Goal: Information Seeking & Learning: Learn about a topic

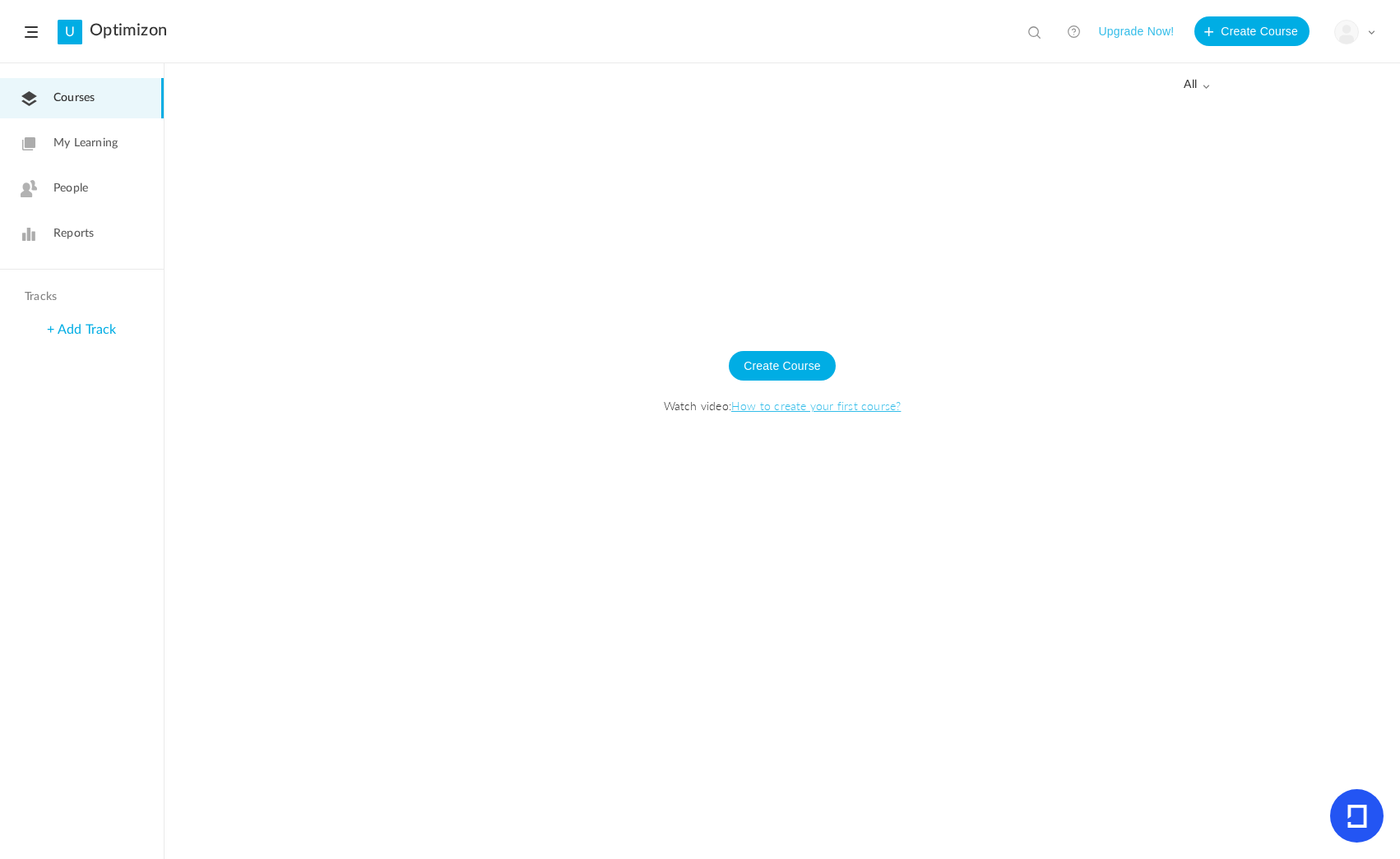
click at [66, 199] on link "People" at bounding box center [81, 188] width 163 height 40
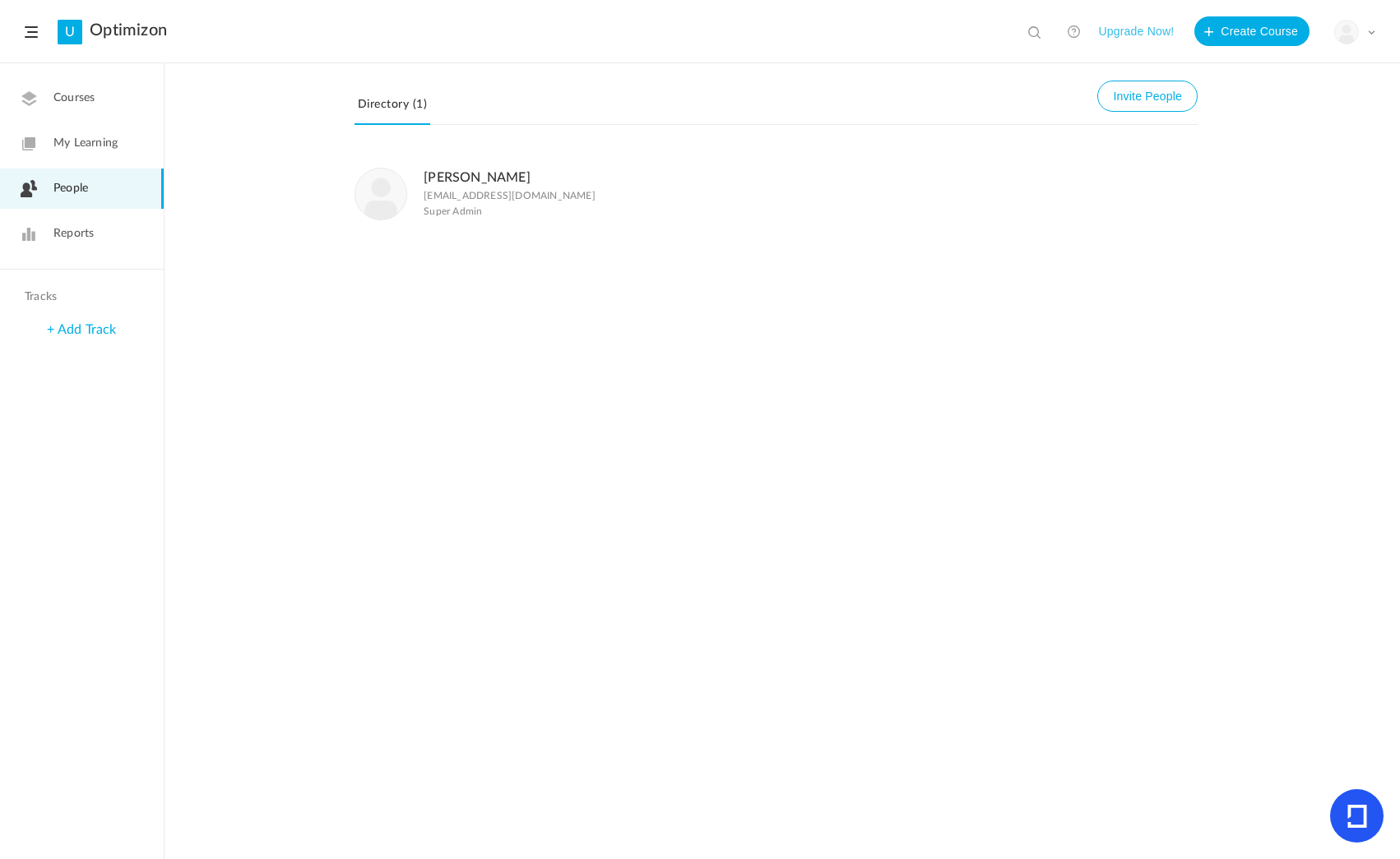
click at [85, 237] on span "Reports" at bounding box center [73, 234] width 40 height 18
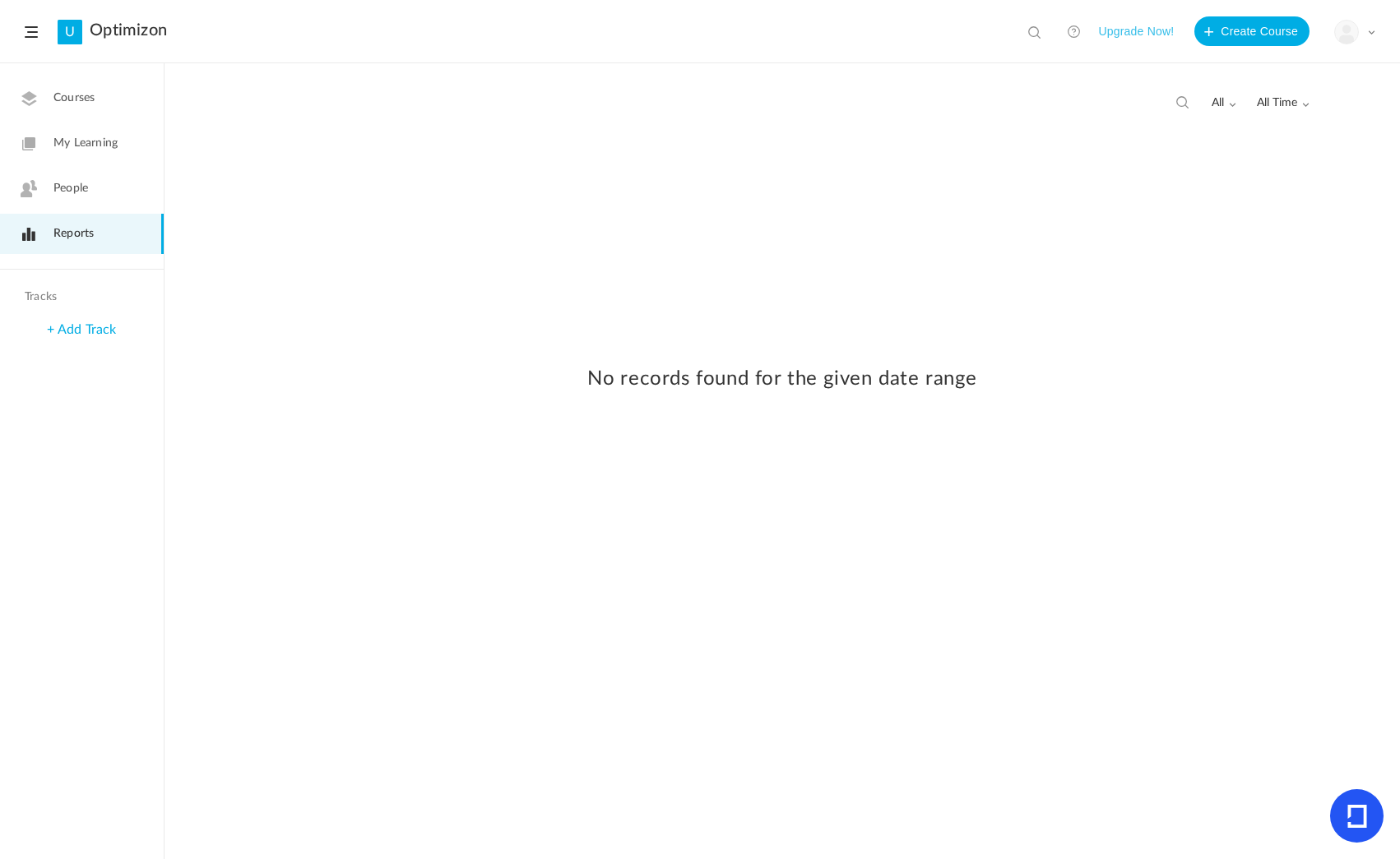
click at [87, 184] on span "People" at bounding box center [70, 188] width 35 height 18
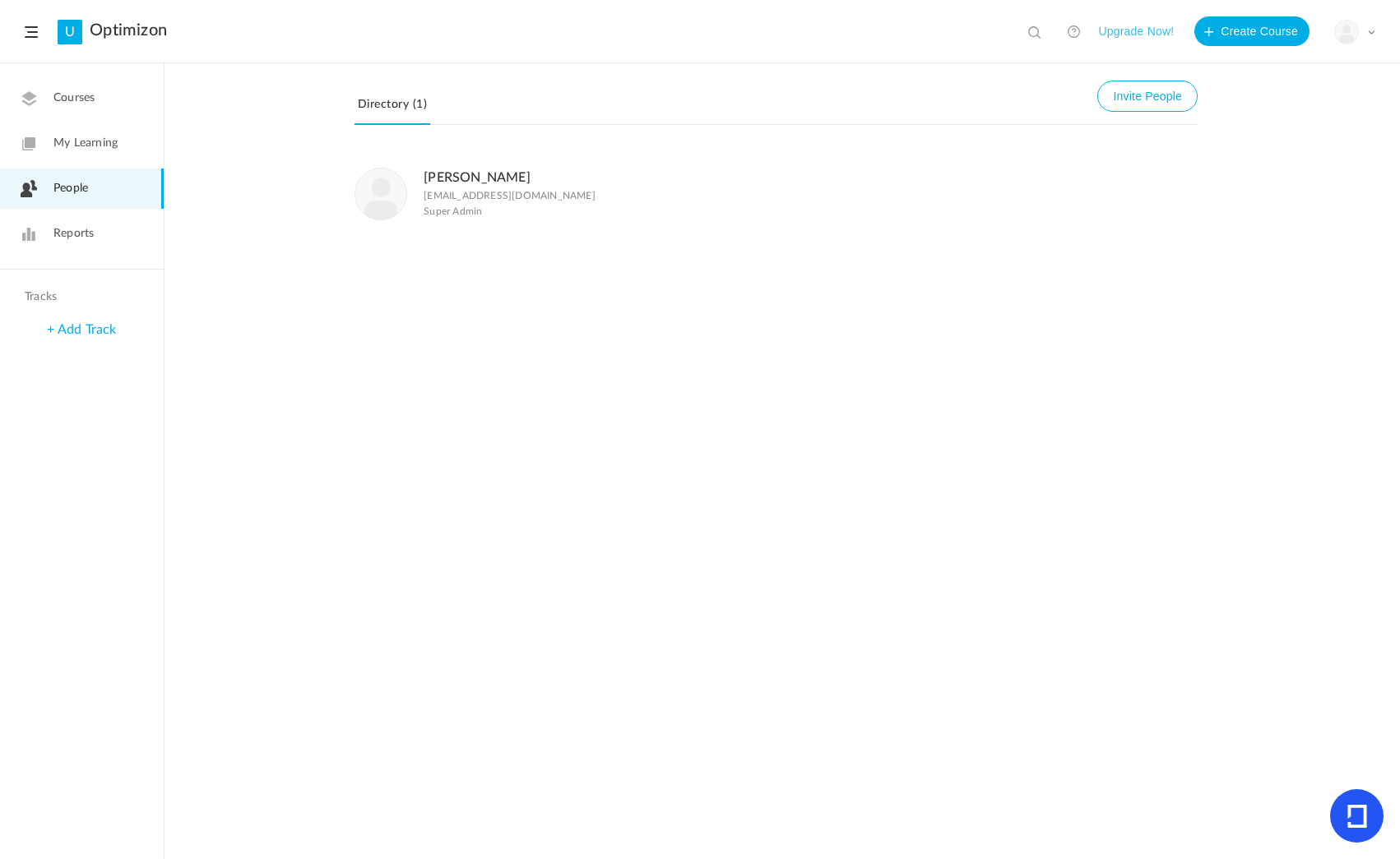
click at [83, 142] on span "My Learning" at bounding box center [85, 144] width 64 height 18
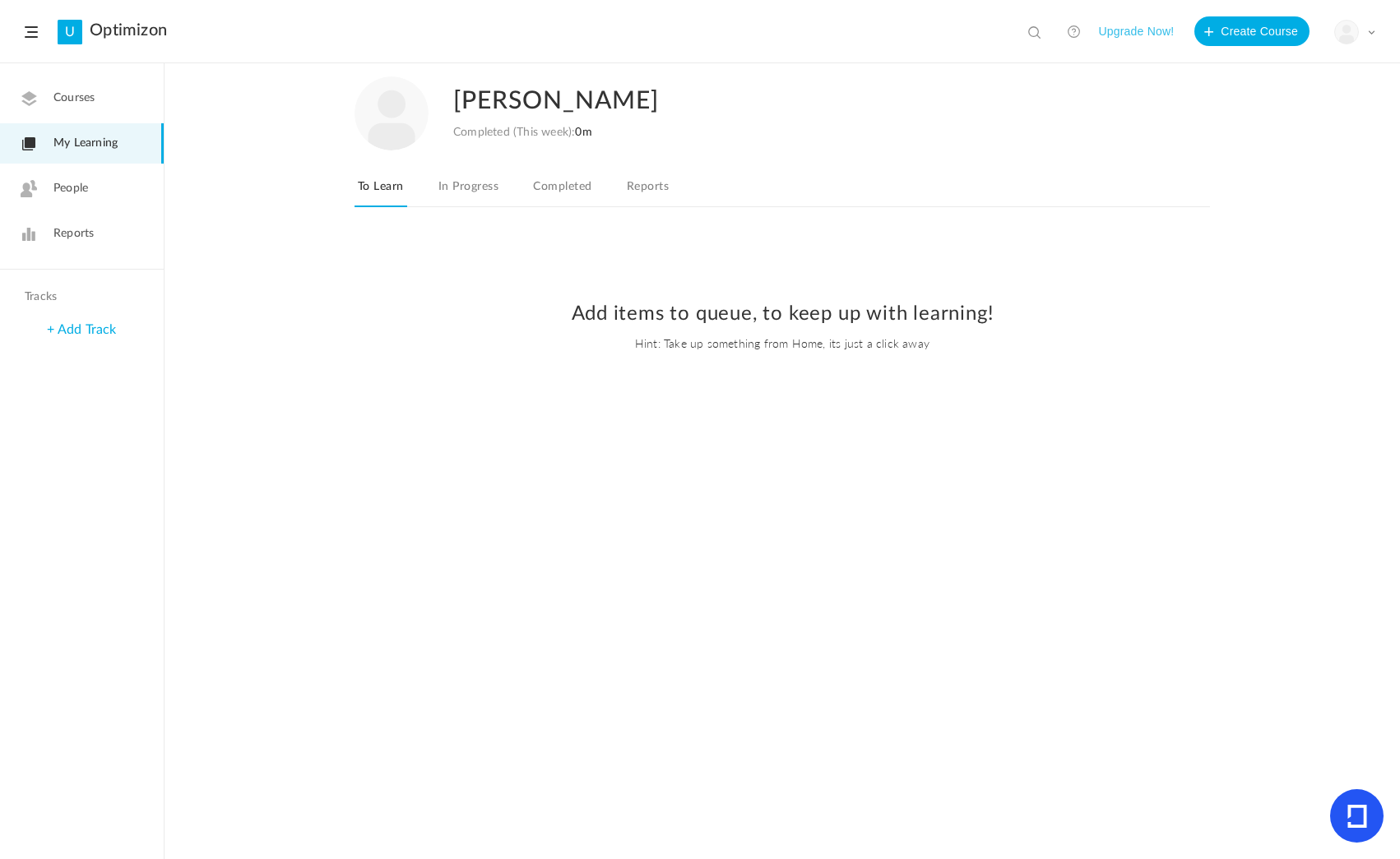
click at [458, 188] on link "In Progress" at bounding box center [467, 192] width 66 height 32
click at [571, 188] on link "Completed" at bounding box center [562, 192] width 65 height 32
click at [657, 190] on link "Reports" at bounding box center [647, 192] width 49 height 32
click at [72, 90] on span "Courses" at bounding box center [74, 98] width 41 height 18
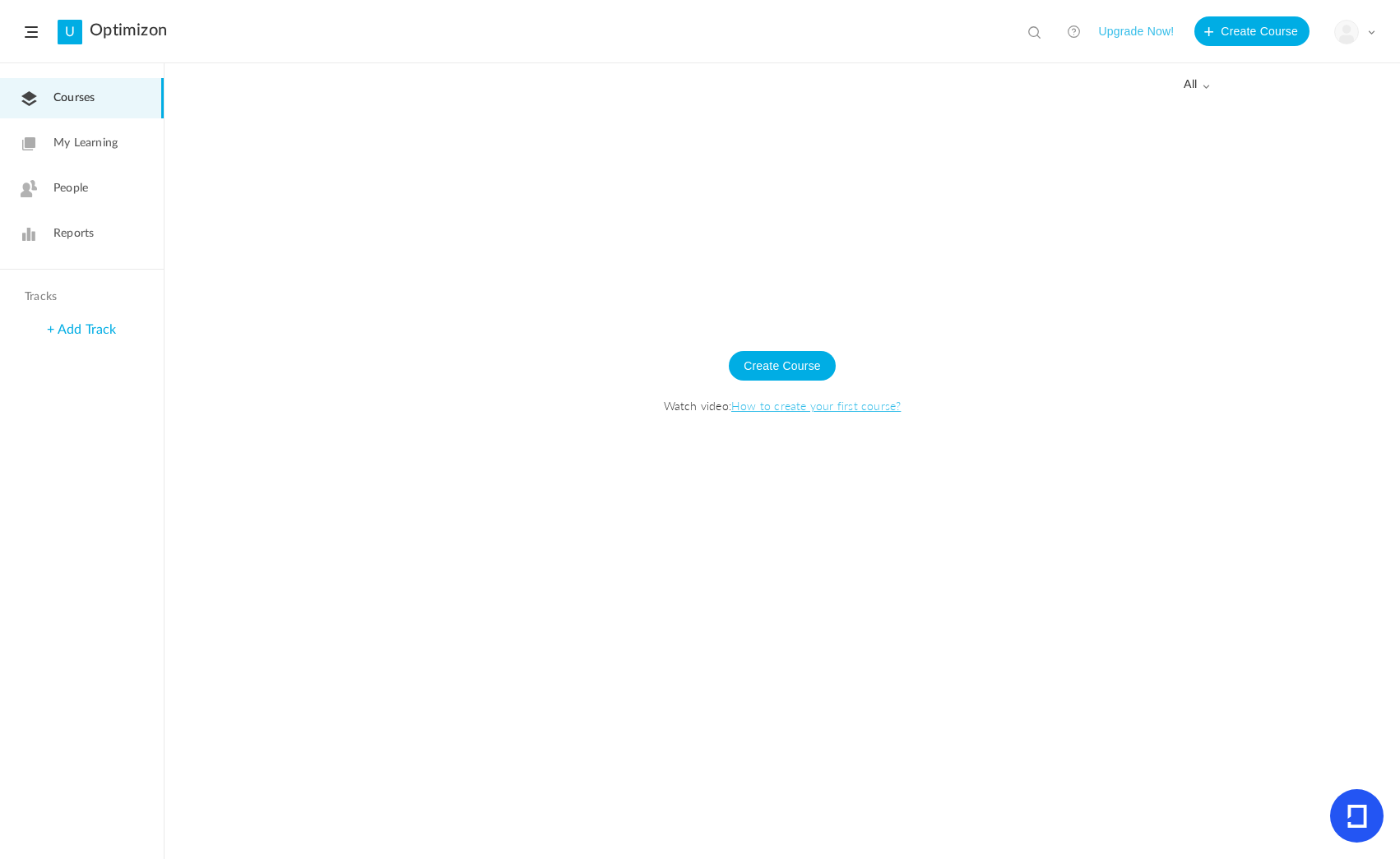
click at [796, 409] on link "How to create your first course?" at bounding box center [816, 406] width 170 height 17
click at [1365, 35] on div "My Profile University Settings Current Plan Logout" at bounding box center [1354, 32] width 41 height 24
click at [1276, 108] on link "University Settings" at bounding box center [1297, 103] width 155 height 31
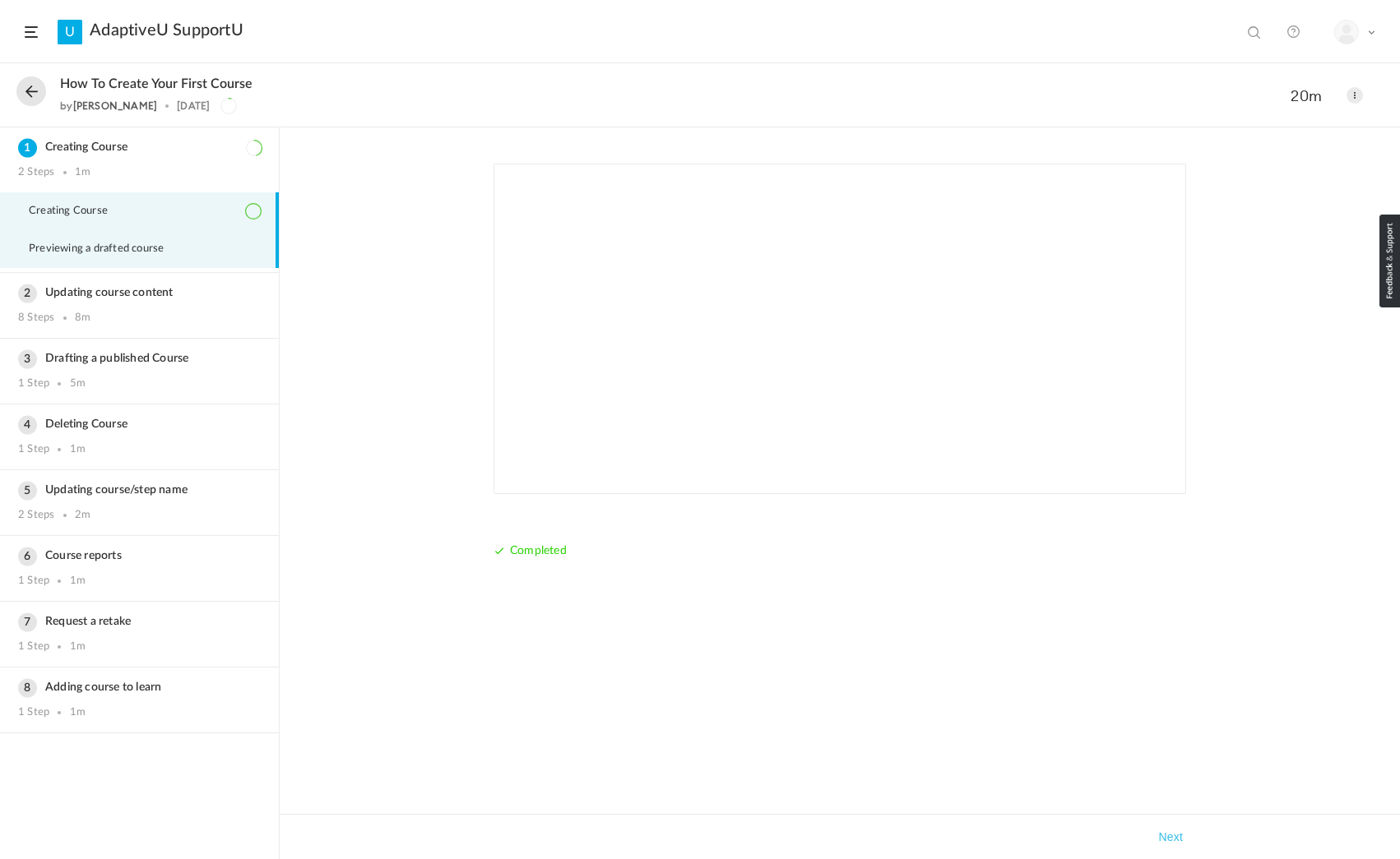
click at [108, 243] on span "Previewing a drafted course" at bounding box center [106, 249] width 156 height 13
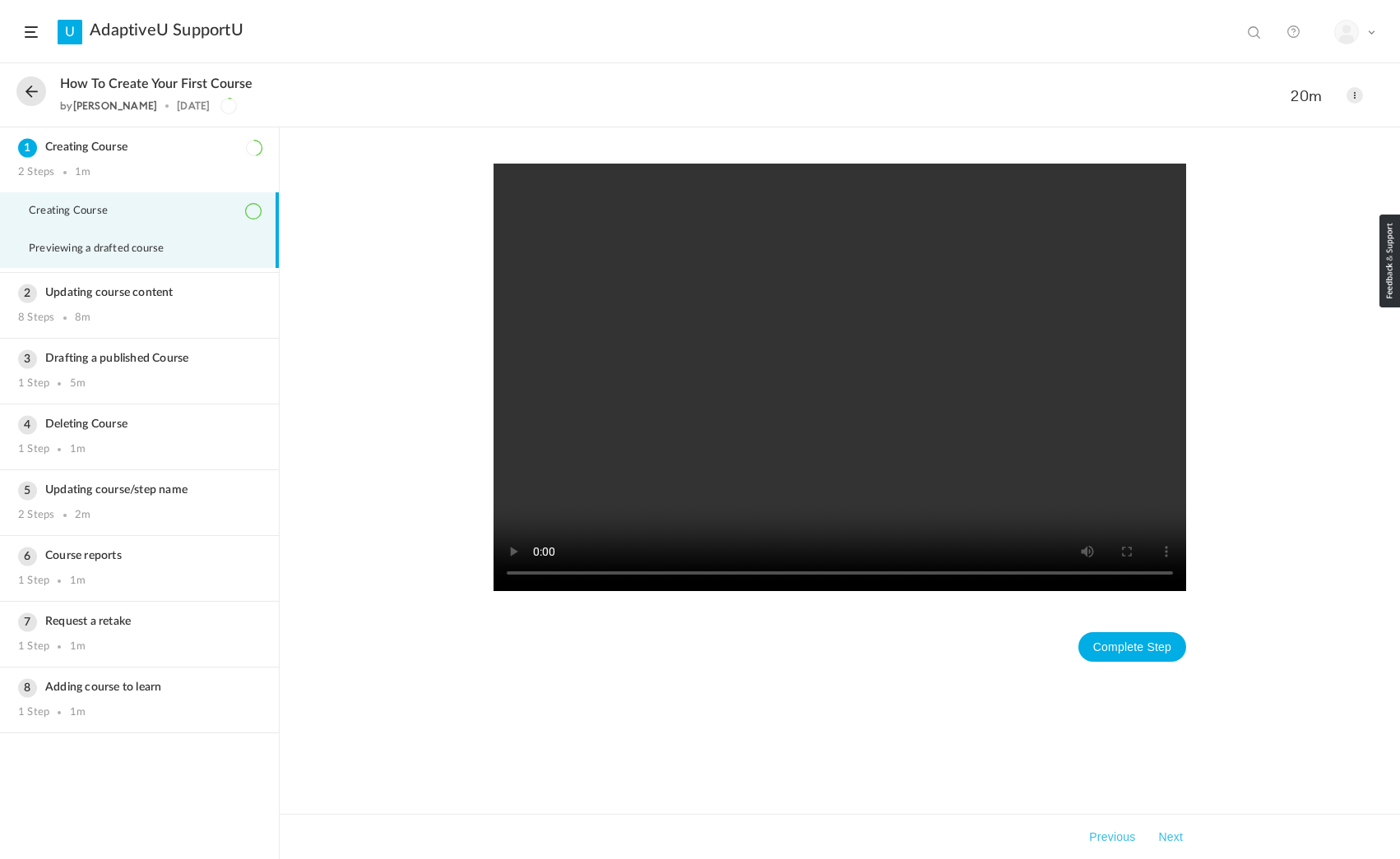
click at [100, 210] on span "Creating Course" at bounding box center [78, 212] width 100 height 13
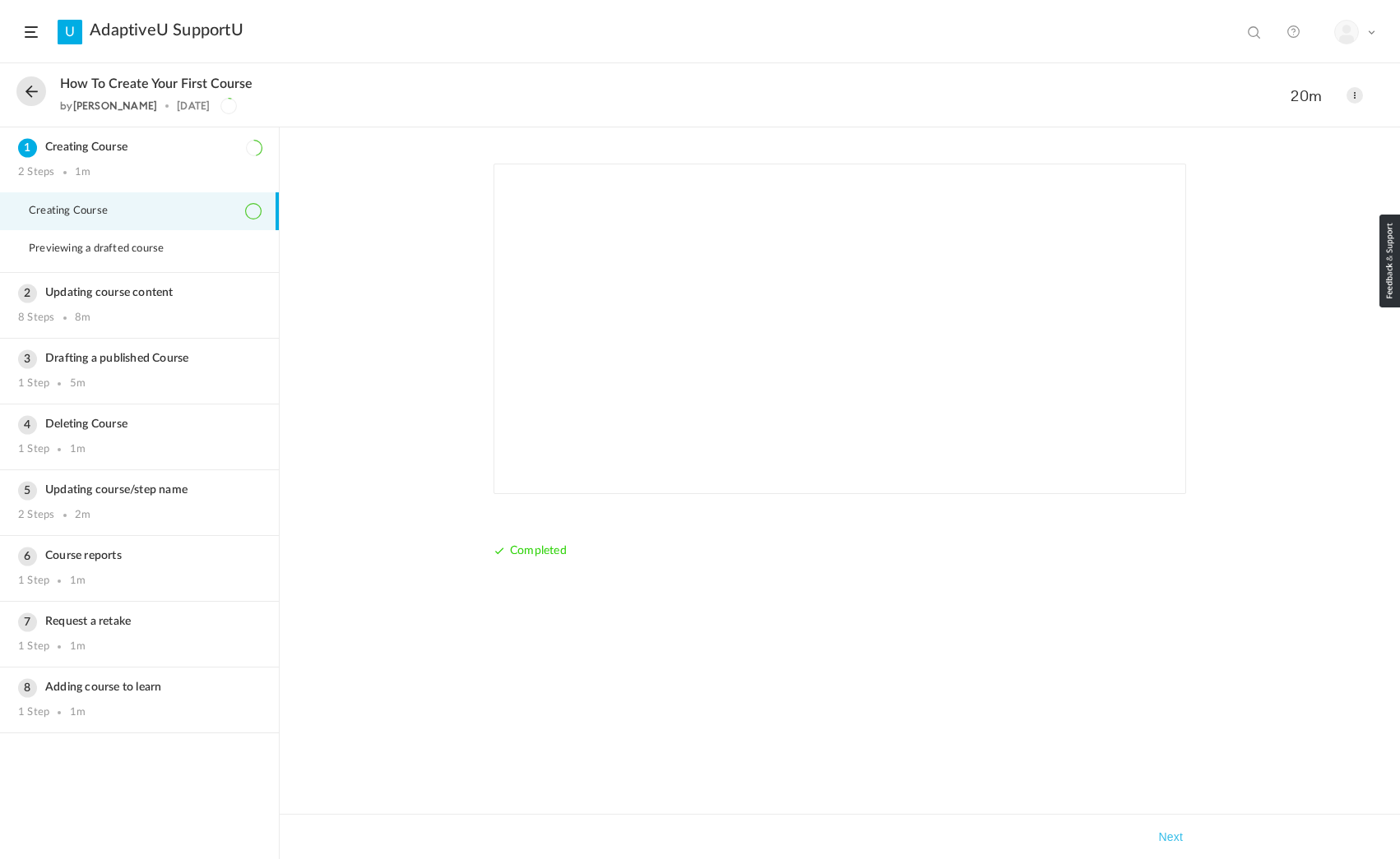
click at [388, 374] on div "Completed Takeaways Next" at bounding box center [839, 493] width 1120 height 732
click at [226, 302] on div "Updating course content 8 Steps 8m" at bounding box center [139, 306] width 279 height 65
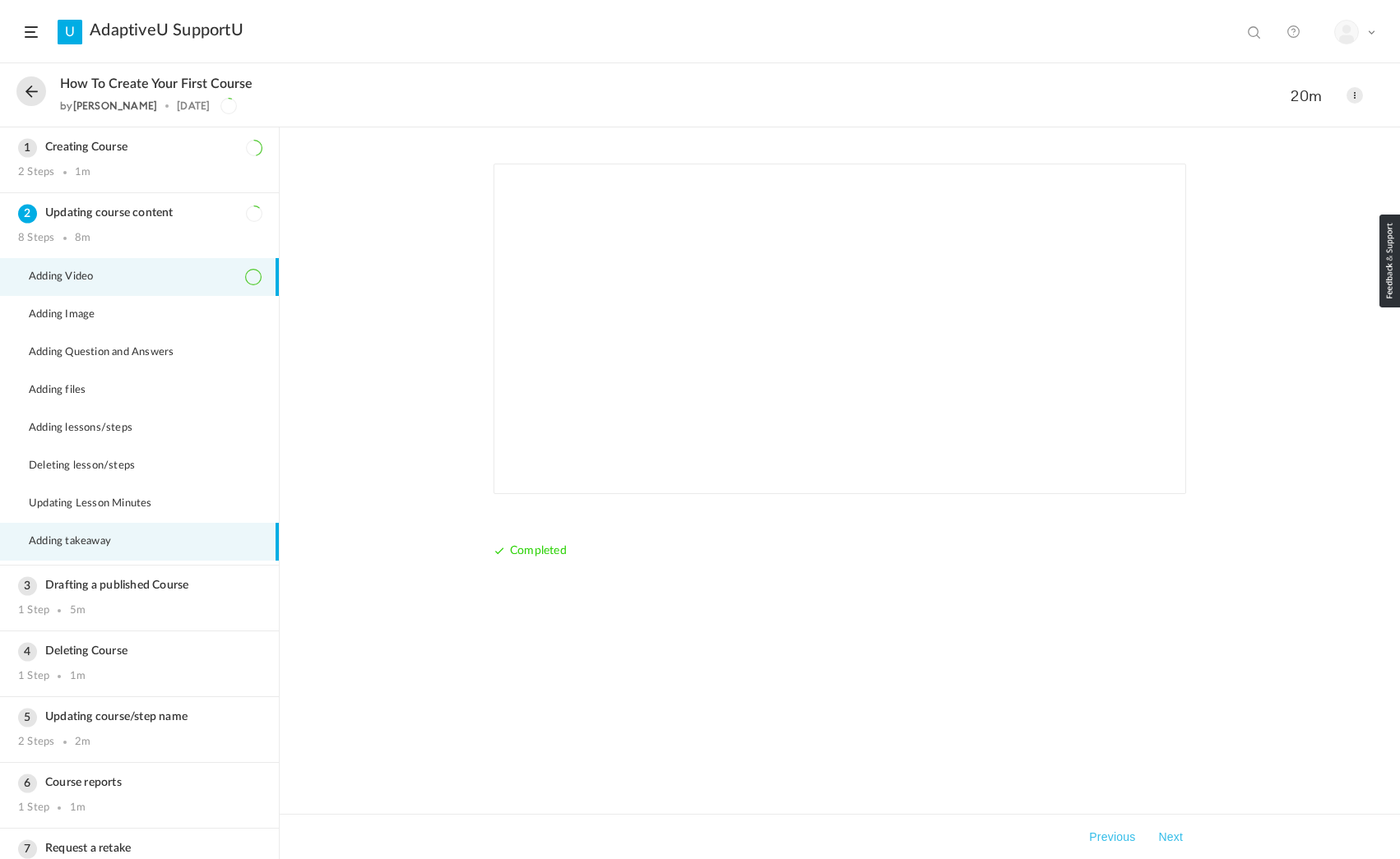
click at [104, 539] on span "Adding takeaway" at bounding box center [80, 542] width 103 height 13
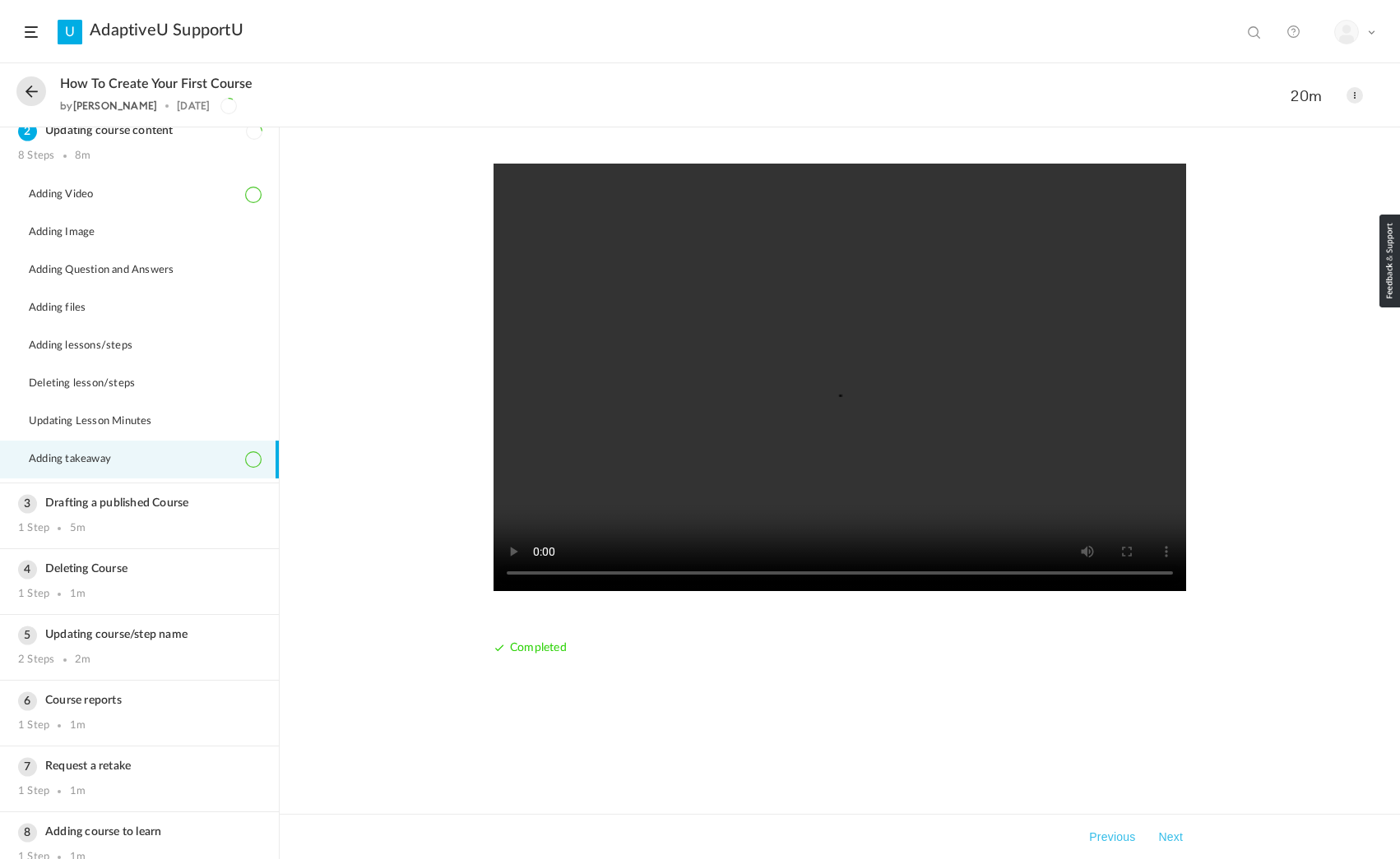
scroll to position [101, 0]
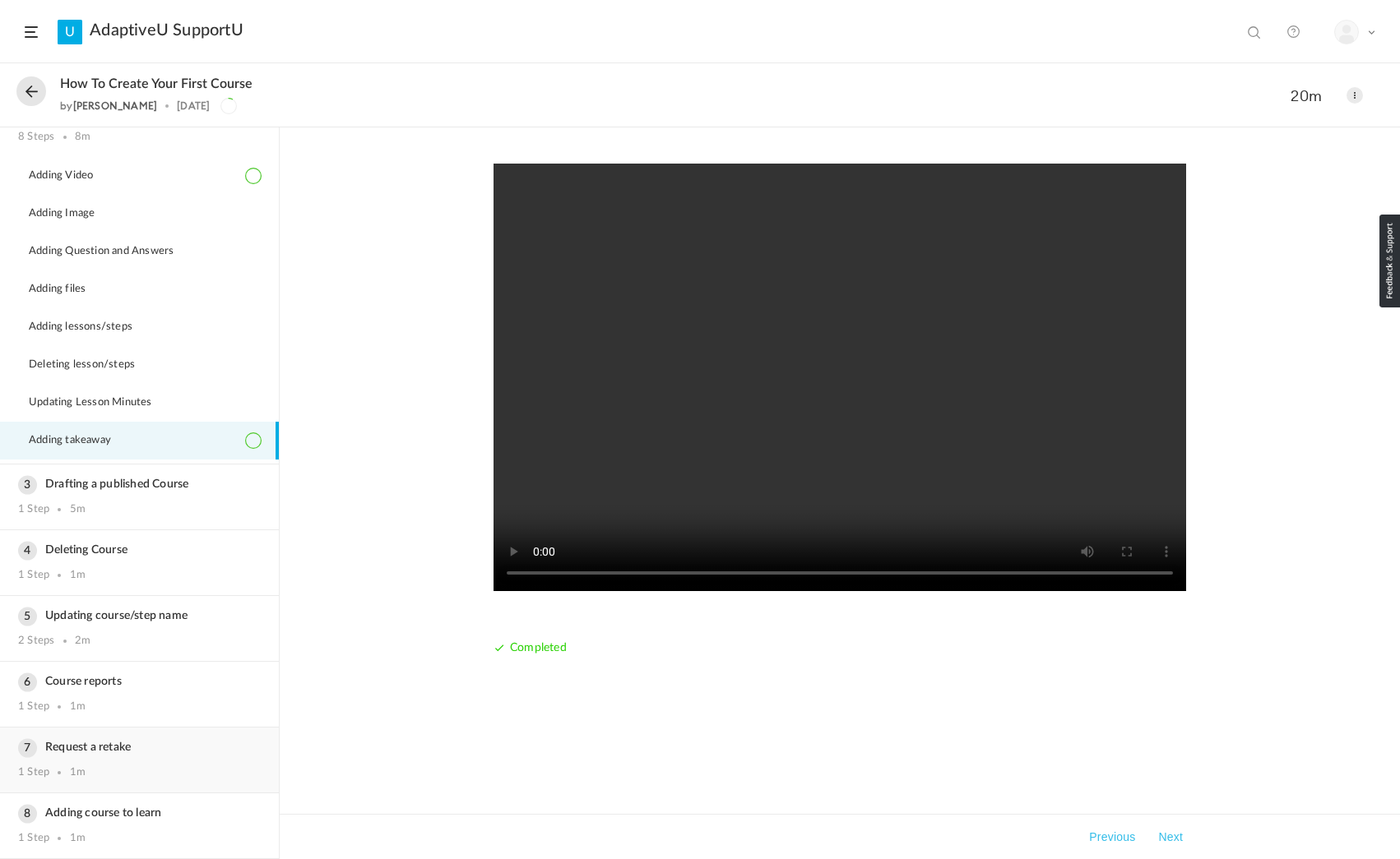
click at [163, 751] on h3 "Request a retake" at bounding box center [139, 747] width 243 height 14
